Goal: Find specific page/section: Find specific page/section

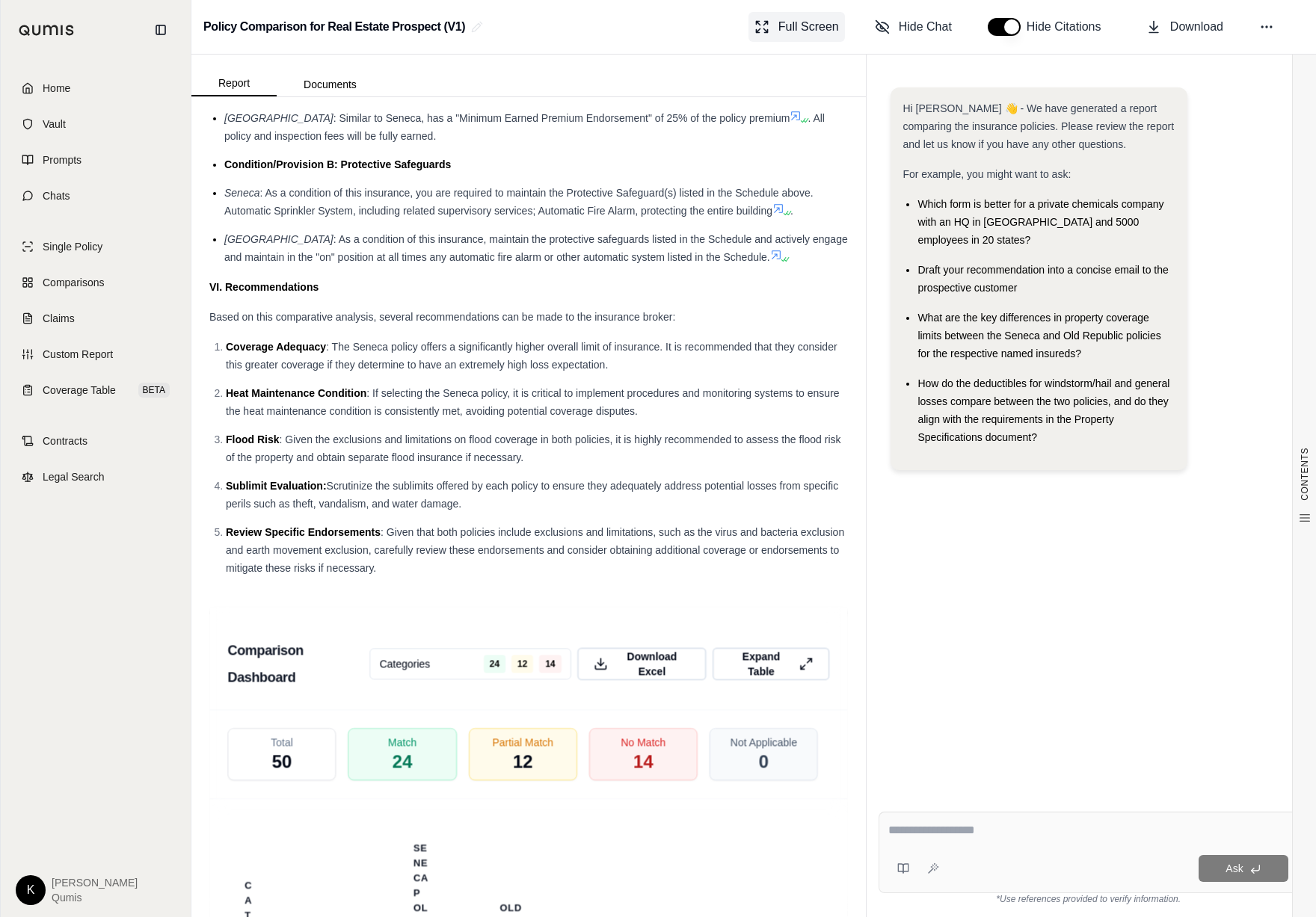
scroll to position [3084, 0]
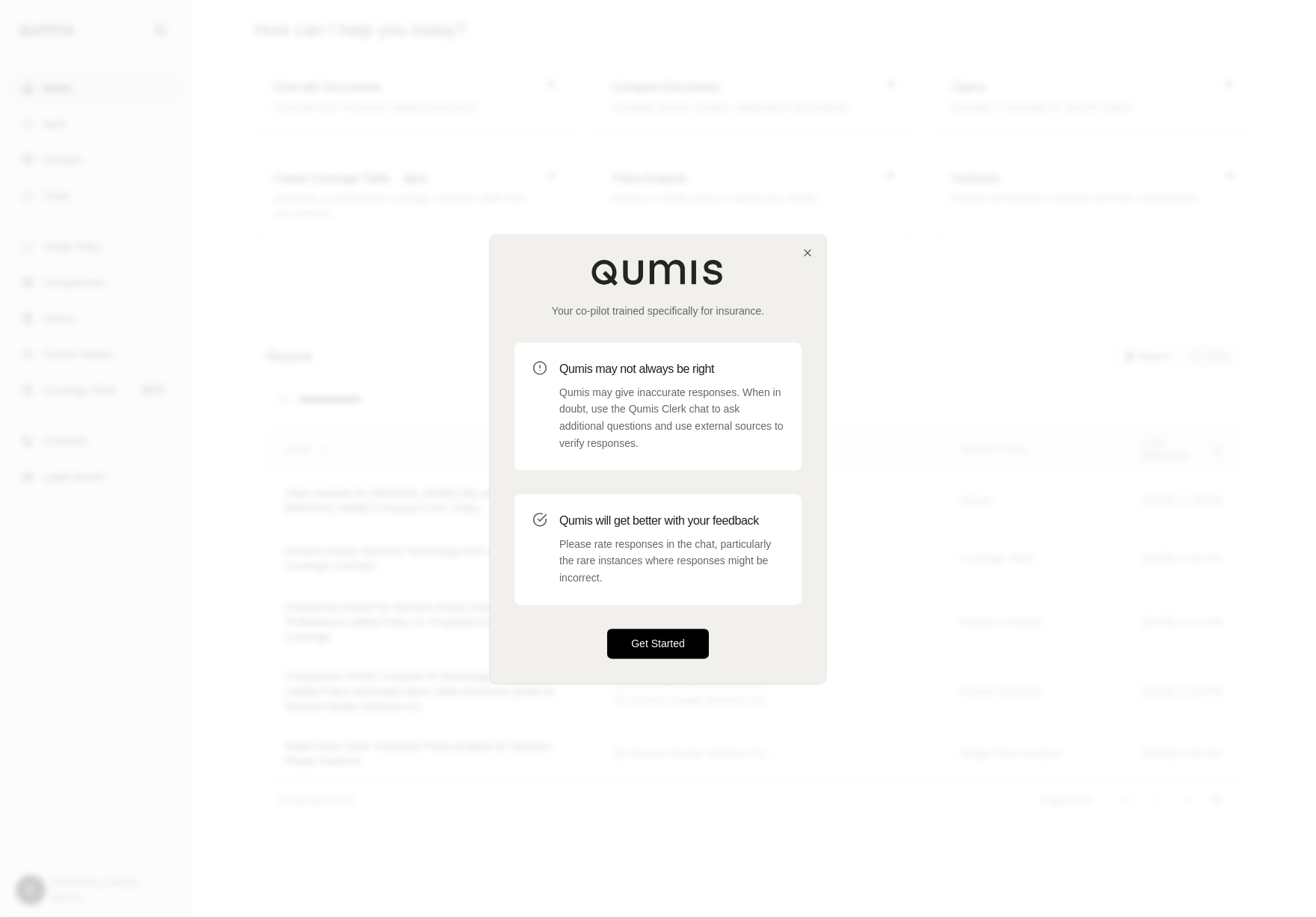
click at [686, 643] on button "Get Started" at bounding box center [658, 643] width 102 height 30
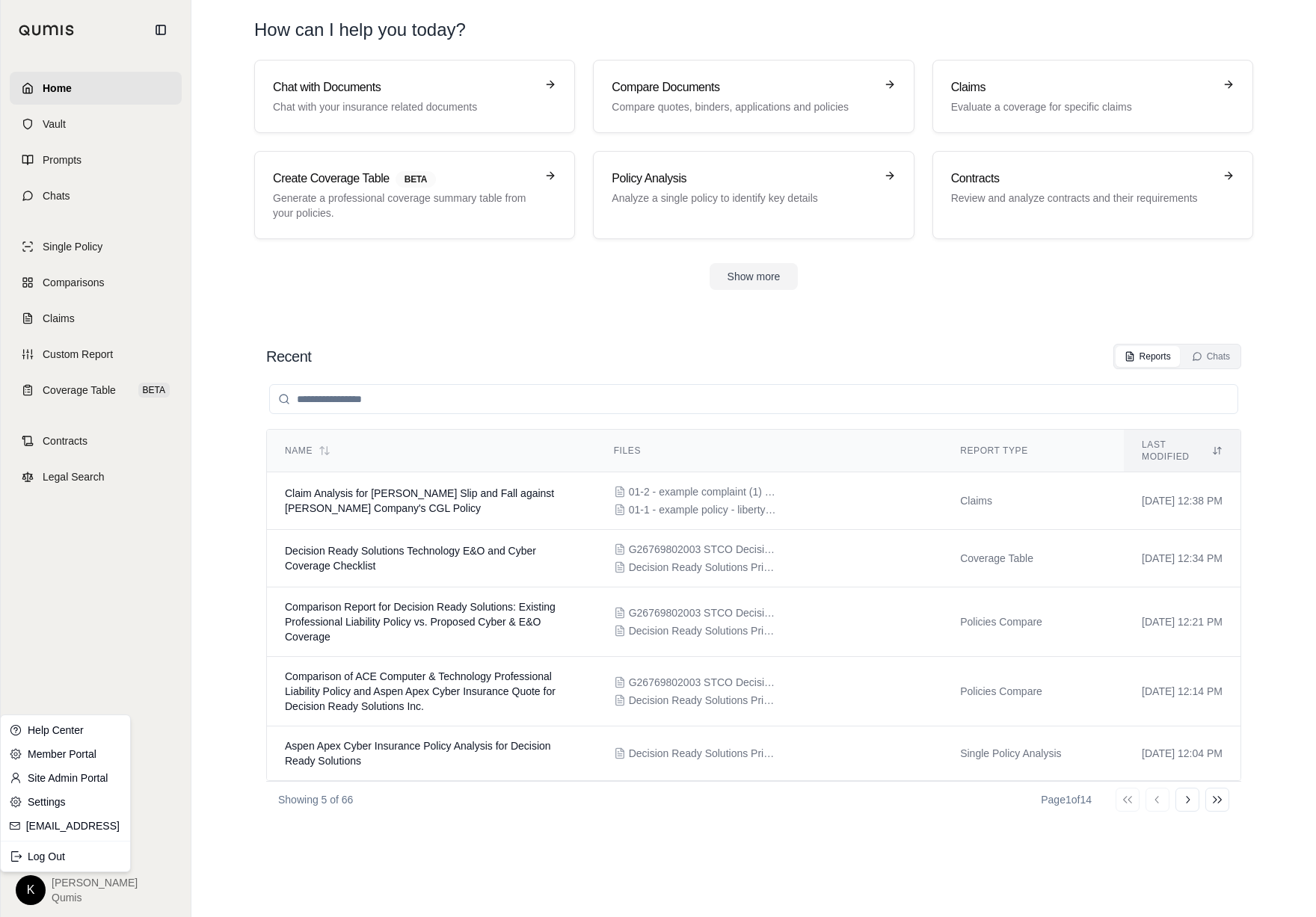
click at [28, 892] on html "Home Vault Prompts Chats Single Policy Comparisons Claims Custom Report Coverag…" at bounding box center [658, 458] width 1316 height 917
click at [67, 775] on link "Site Admin Portal" at bounding box center [64, 778] width 123 height 24
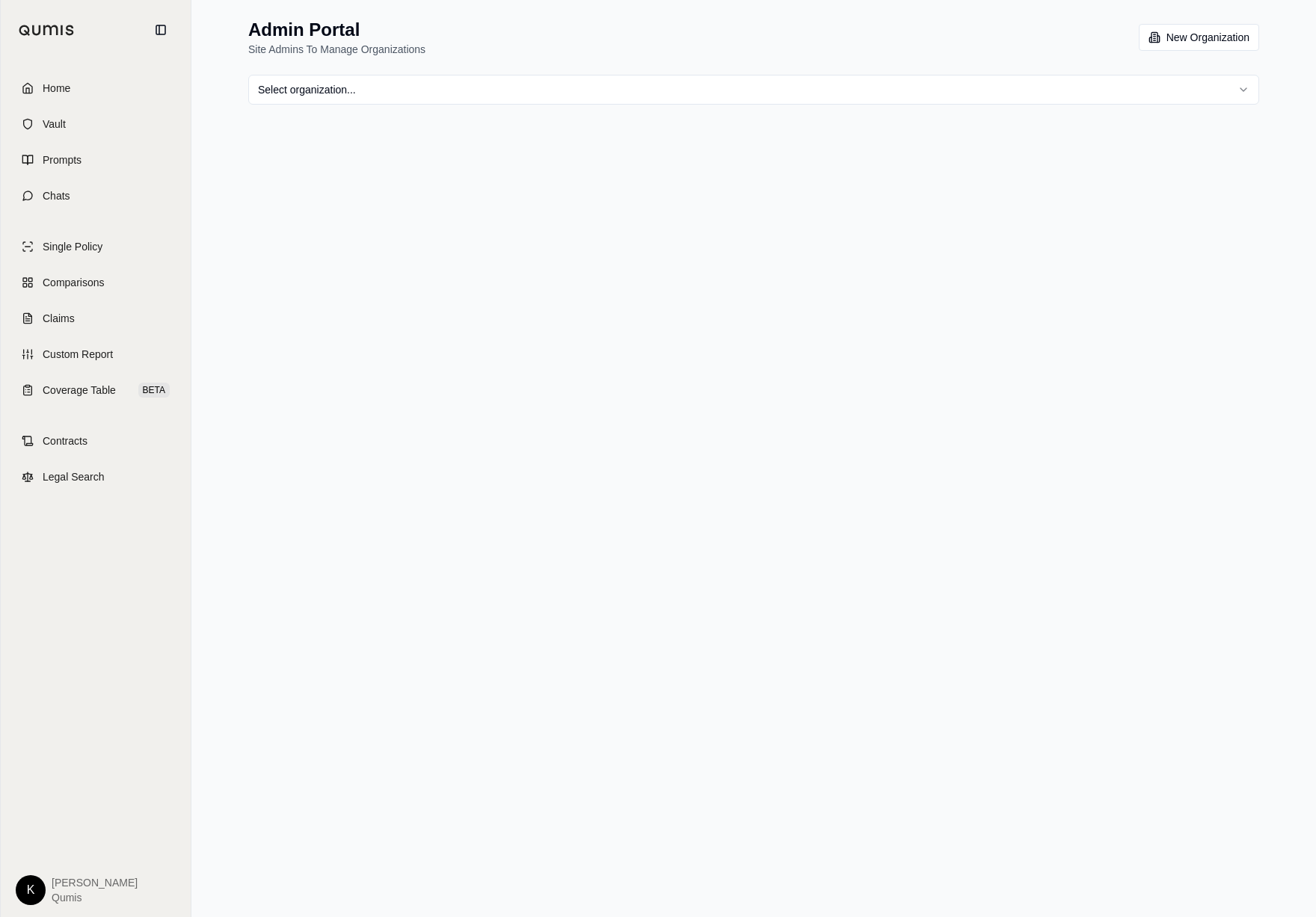
click at [562, 95] on html "Home Vault Prompts Chats Single Policy Comparisons Claims Custom Report Coverag…" at bounding box center [658, 458] width 1316 height 917
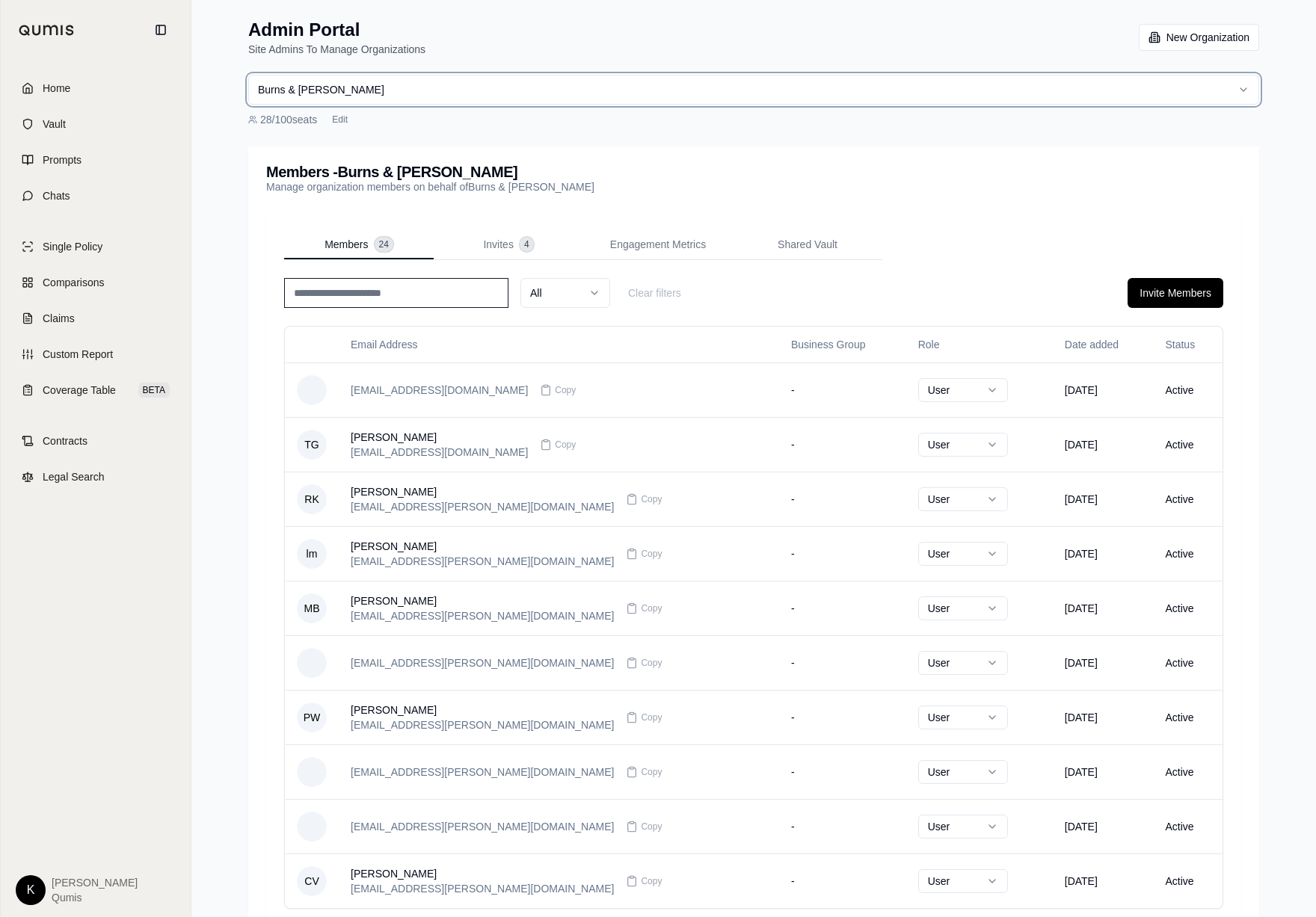
scroll to position [119, 0]
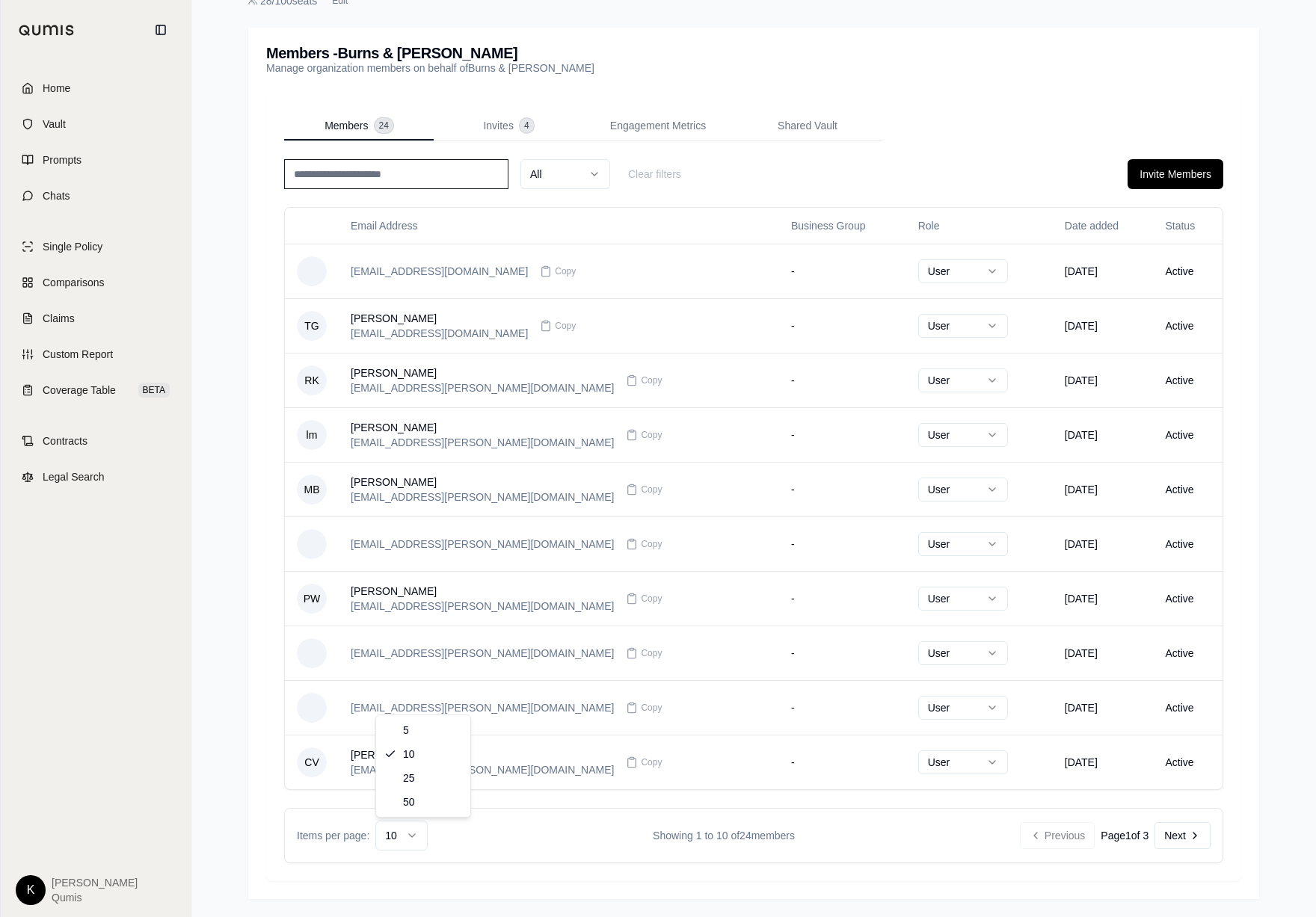
click at [423, 830] on html "Home Vault Prompts Chats Single Policy Comparisons Claims Custom Report Coverag…" at bounding box center [658, 400] width 1316 height 1037
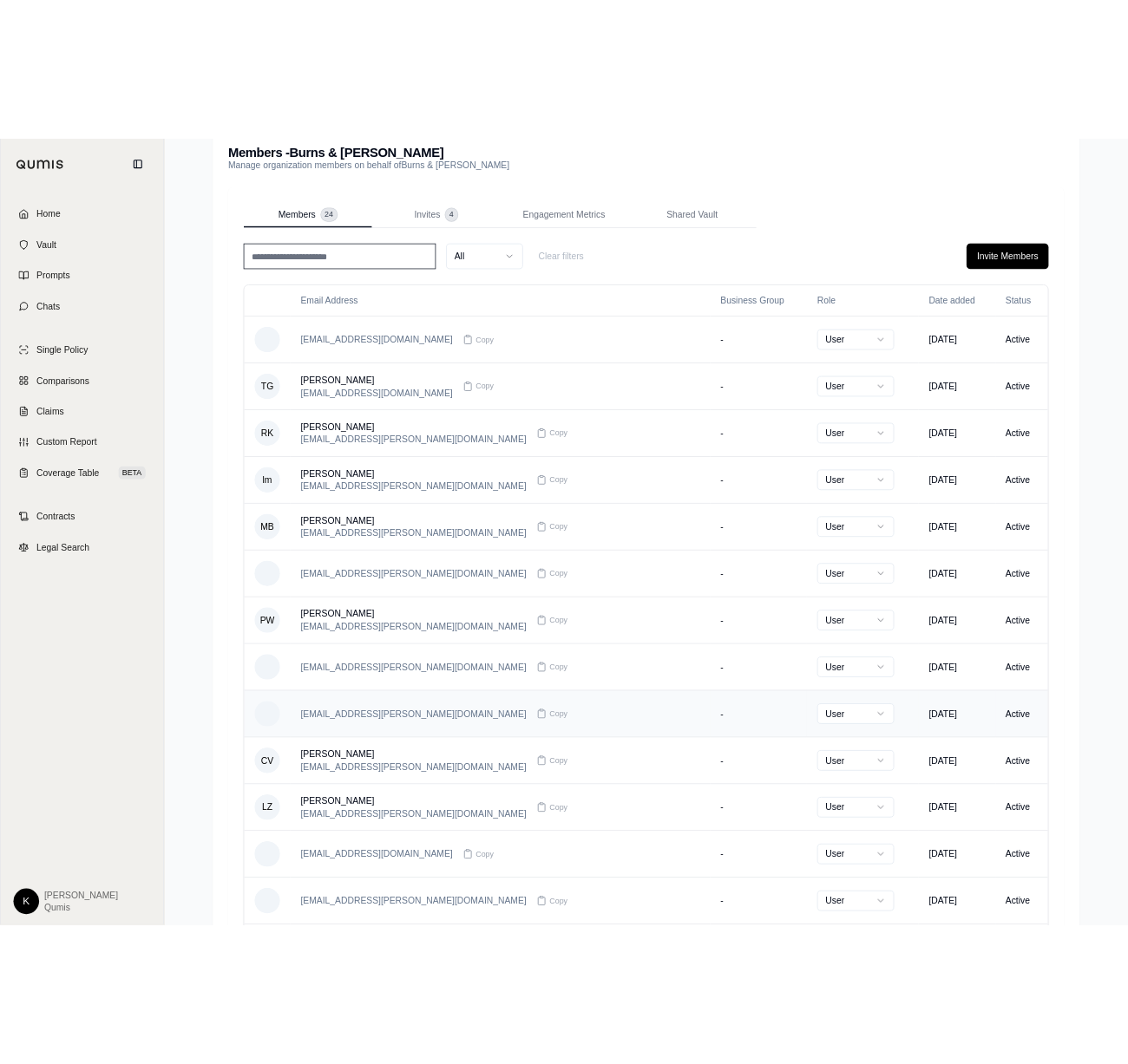
scroll to position [0, 0]
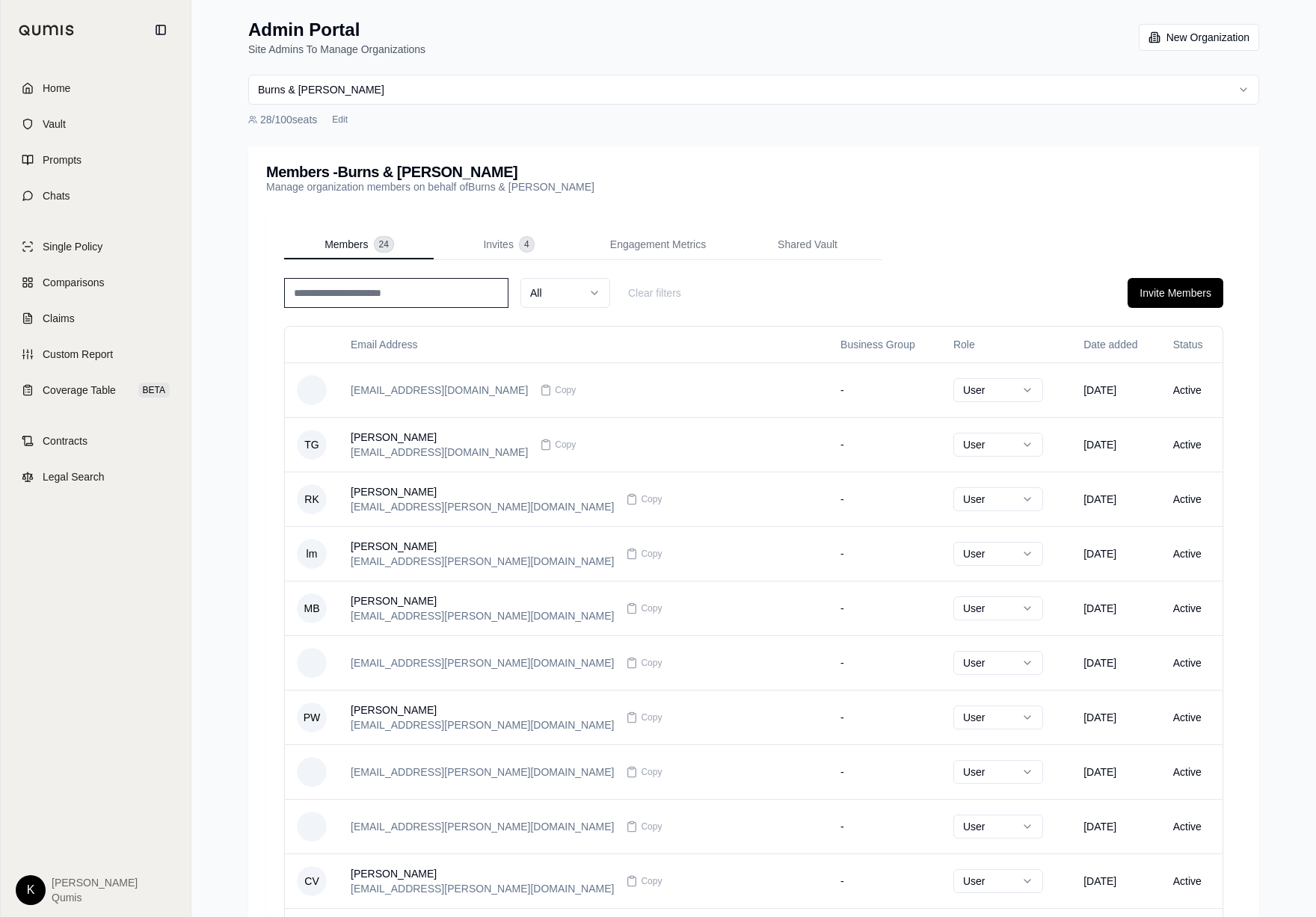
click at [685, 142] on div "Admin Portal Site Admins To Manage Organizations New Organization Burns & Wilco…" at bounding box center [753, 900] width 1047 height 1800
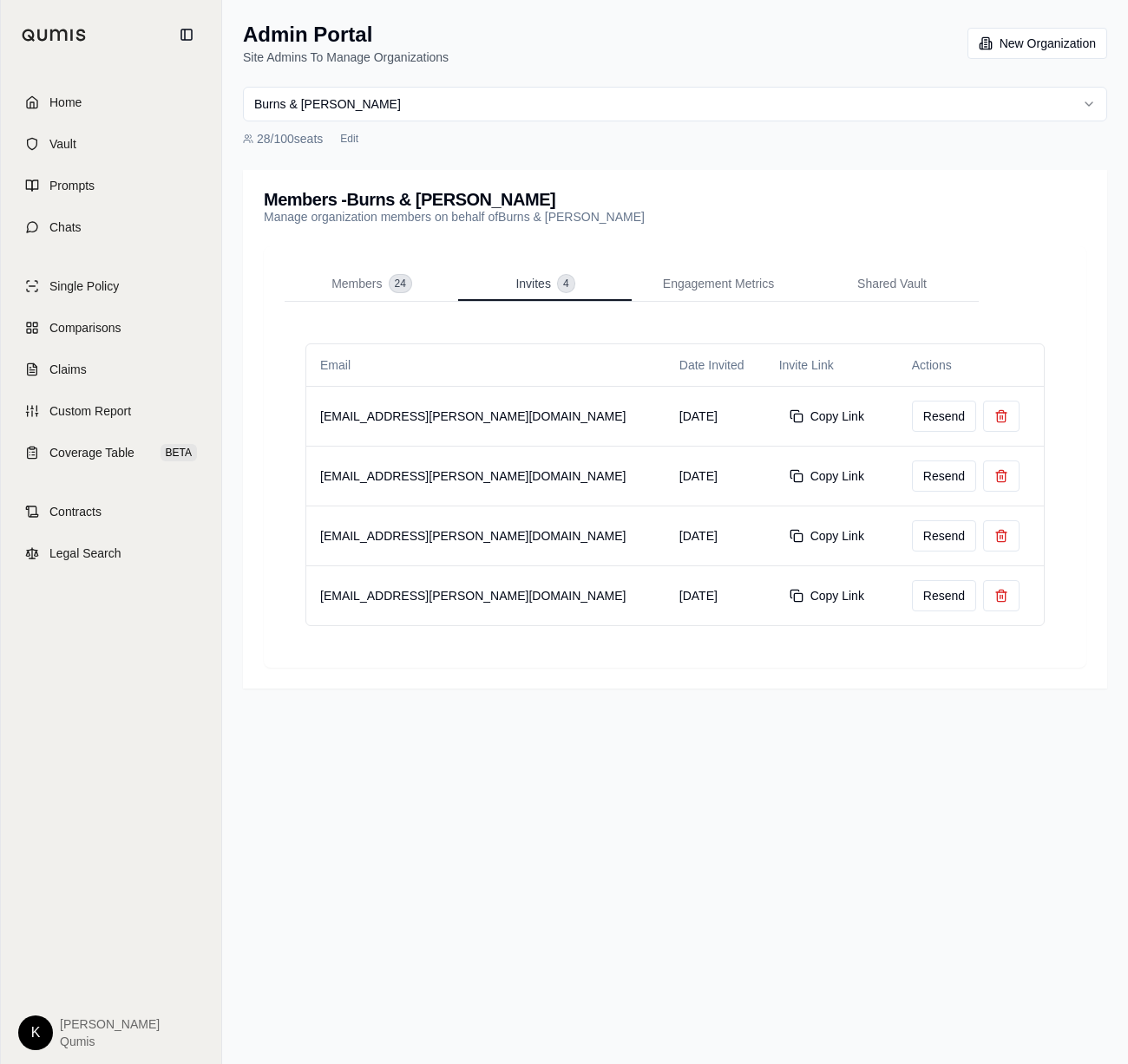
click at [523, 288] on span "Invites" at bounding box center [533, 283] width 34 height 18
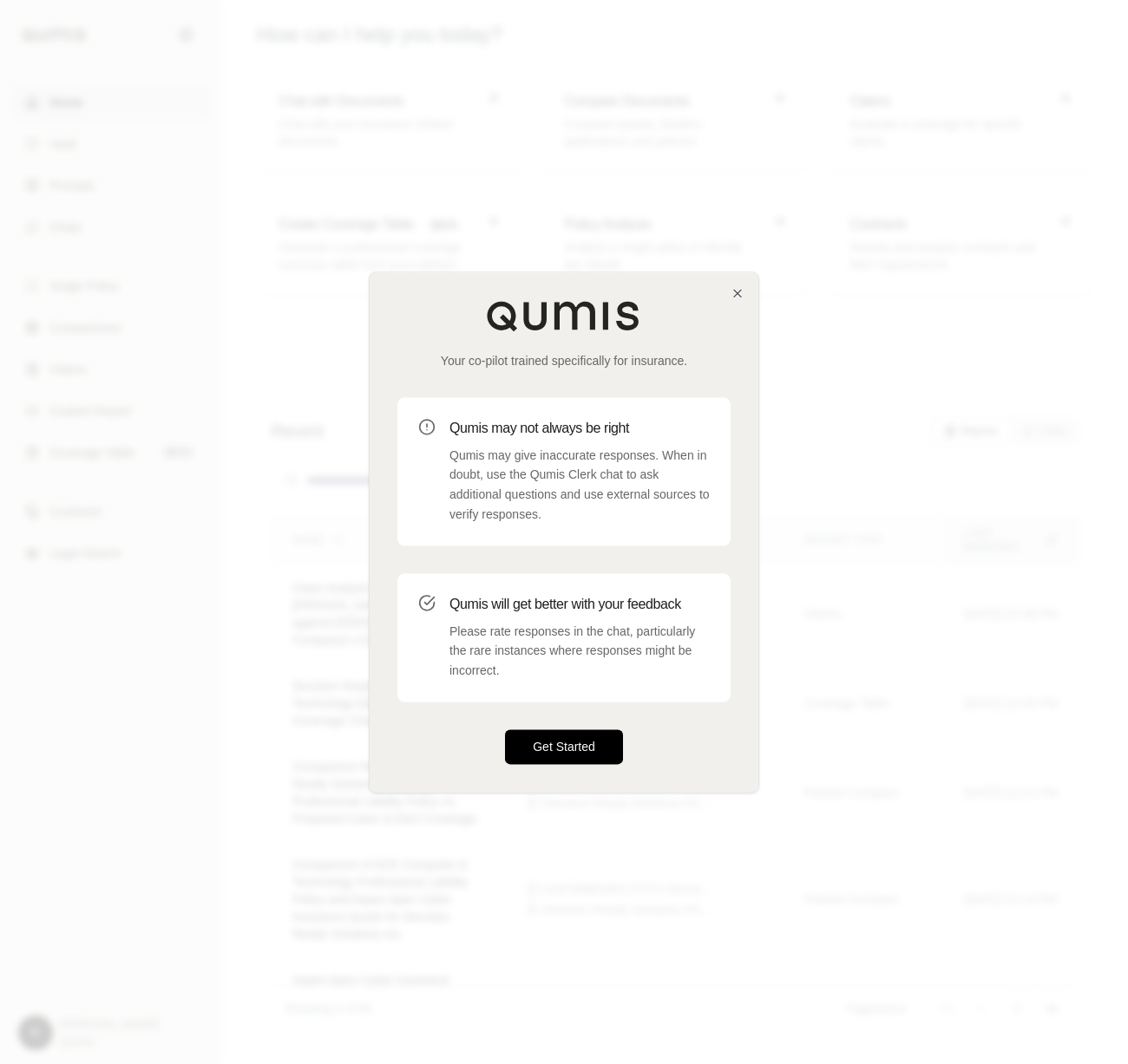
click at [578, 750] on button "Get Started" at bounding box center [564, 746] width 118 height 34
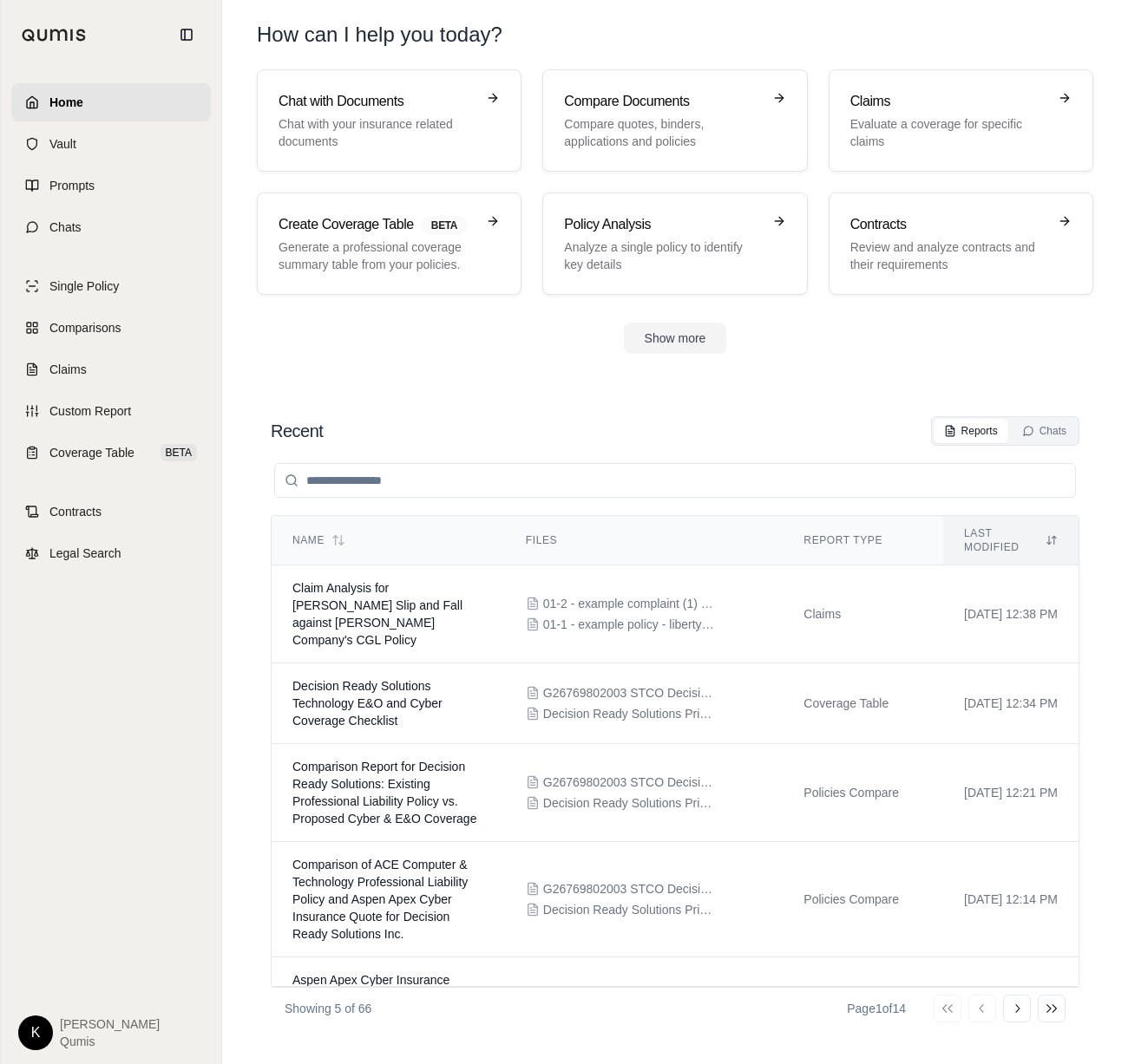
click at [35, 1040] on html "Home Vault Prompts Chats Single Policy Comparisons Claims Custom Report Coverag…" at bounding box center [564, 532] width 1128 height 1064
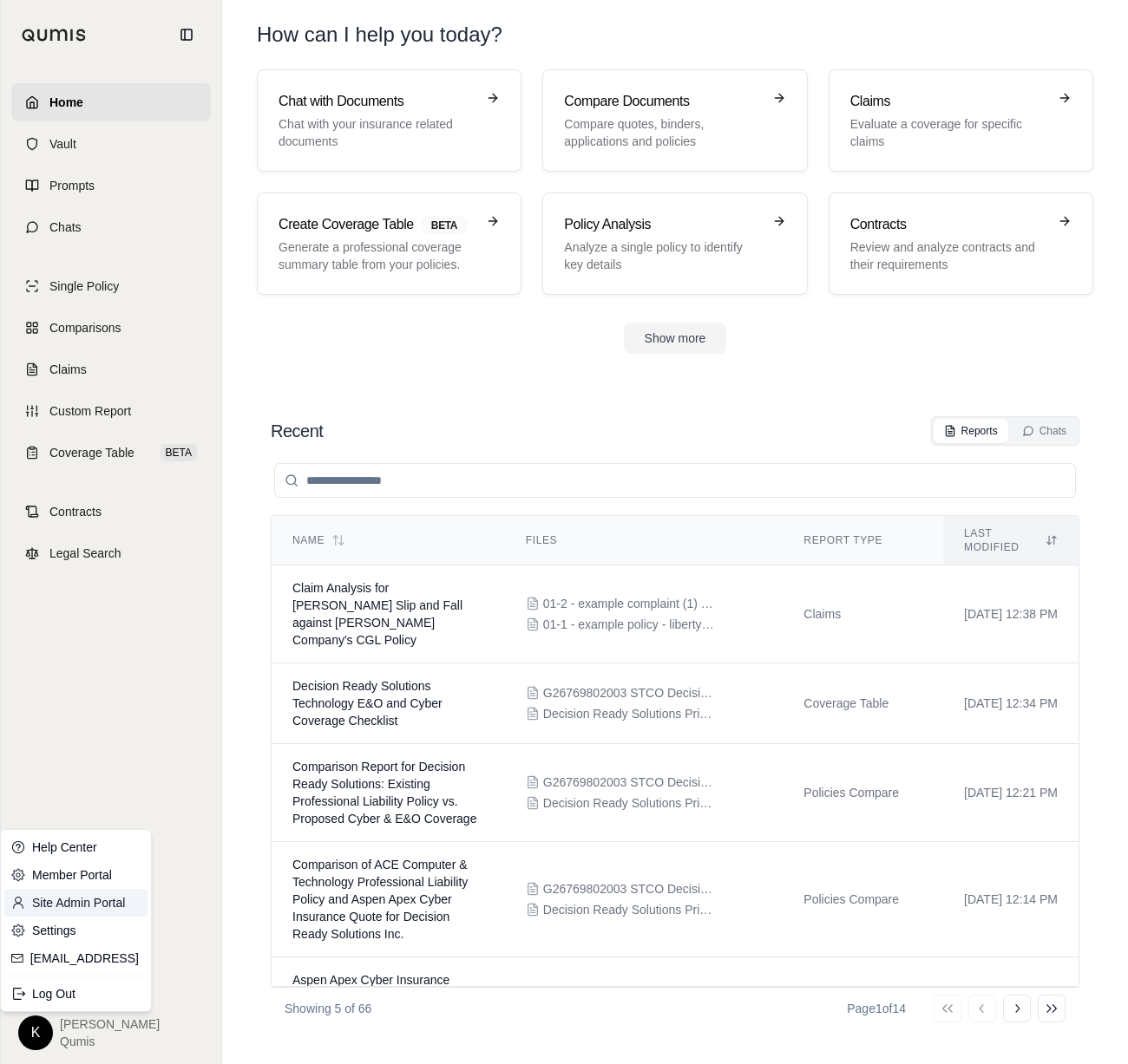
click at [71, 900] on link "Site Admin Portal" at bounding box center [75, 903] width 143 height 28
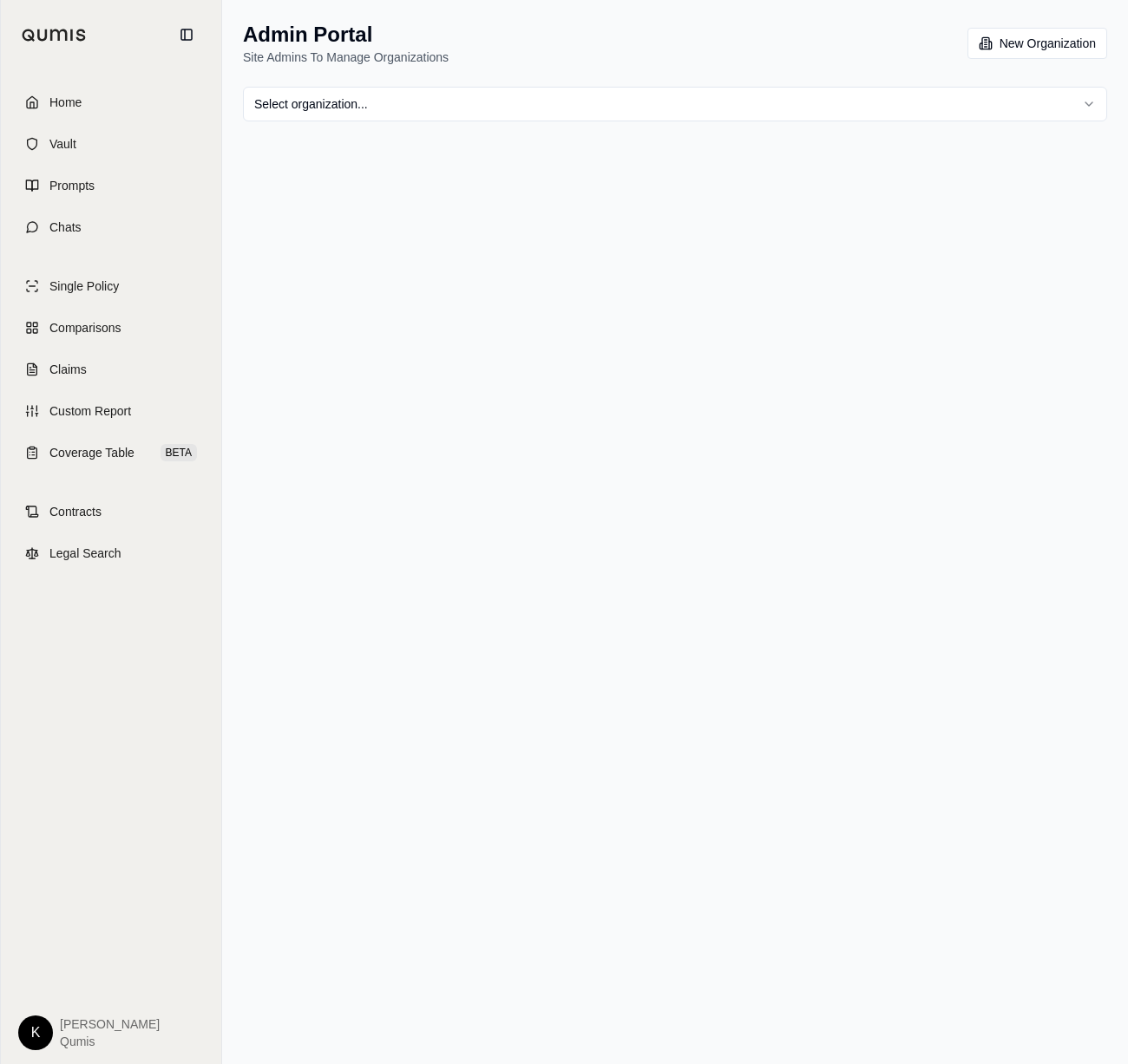
click at [388, 113] on html "Home Vault Prompts Chats Single Policy Comparisons Claims Custom Report Coverag…" at bounding box center [564, 532] width 1128 height 1064
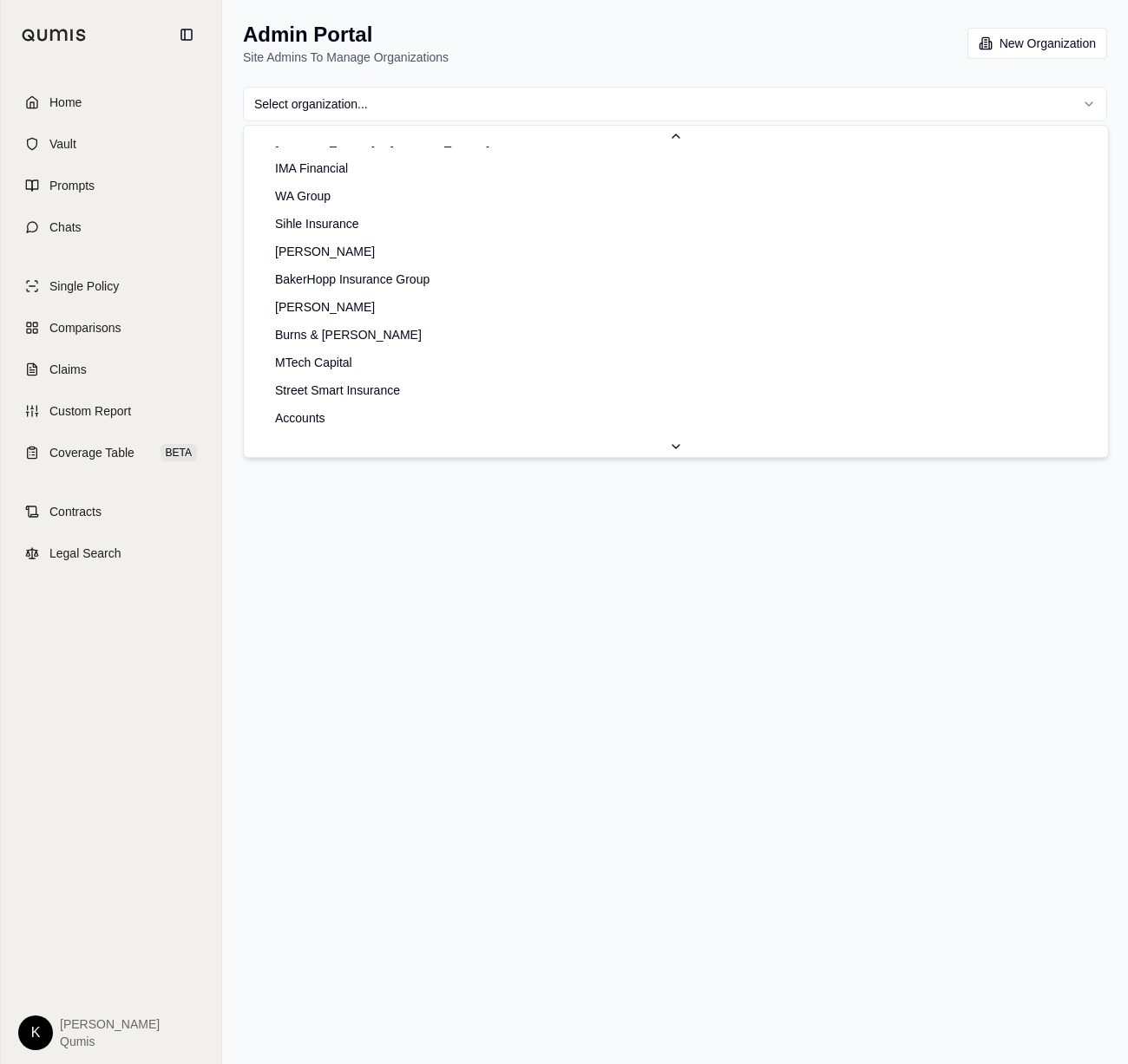
scroll to position [499, 0]
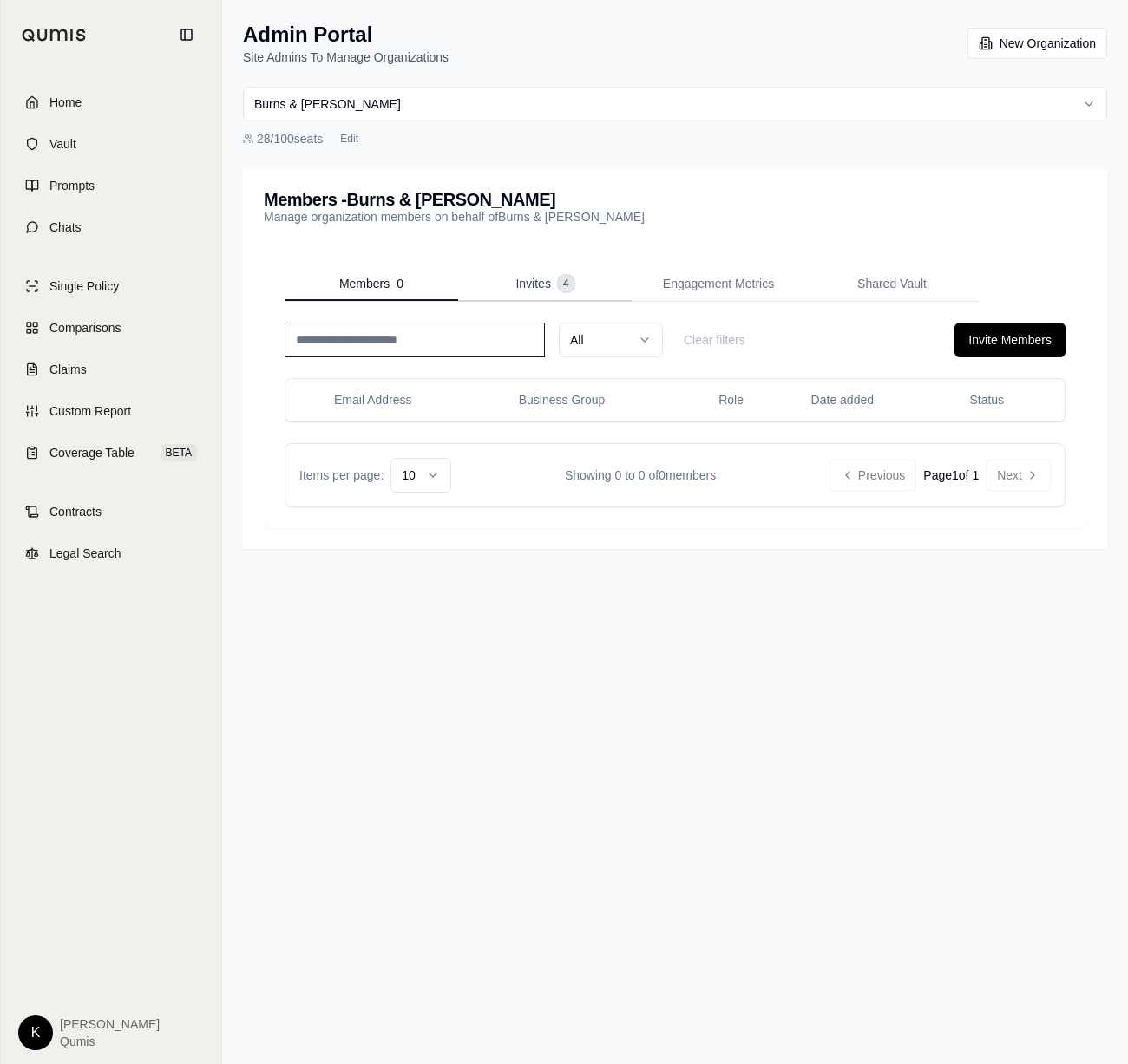
click at [535, 284] on span "Invites" at bounding box center [533, 283] width 34 height 18
